Goal: Task Accomplishment & Management: Complete application form

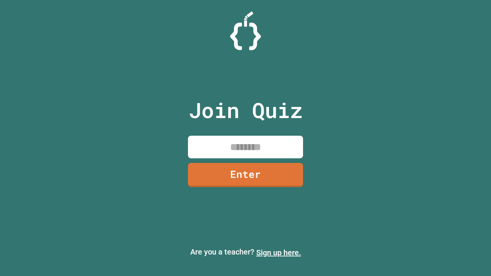
click at [279, 253] on link "Sign up here." at bounding box center [278, 252] width 45 height 9
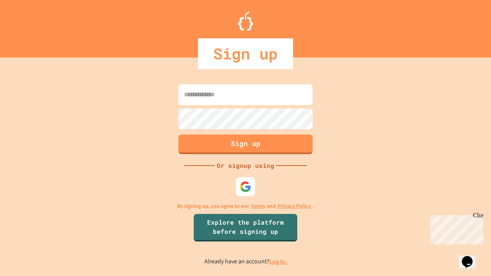
click at [279, 262] on link "Log in." at bounding box center [278, 262] width 18 height 8
